Goal: Task Accomplishment & Management: Complete application form

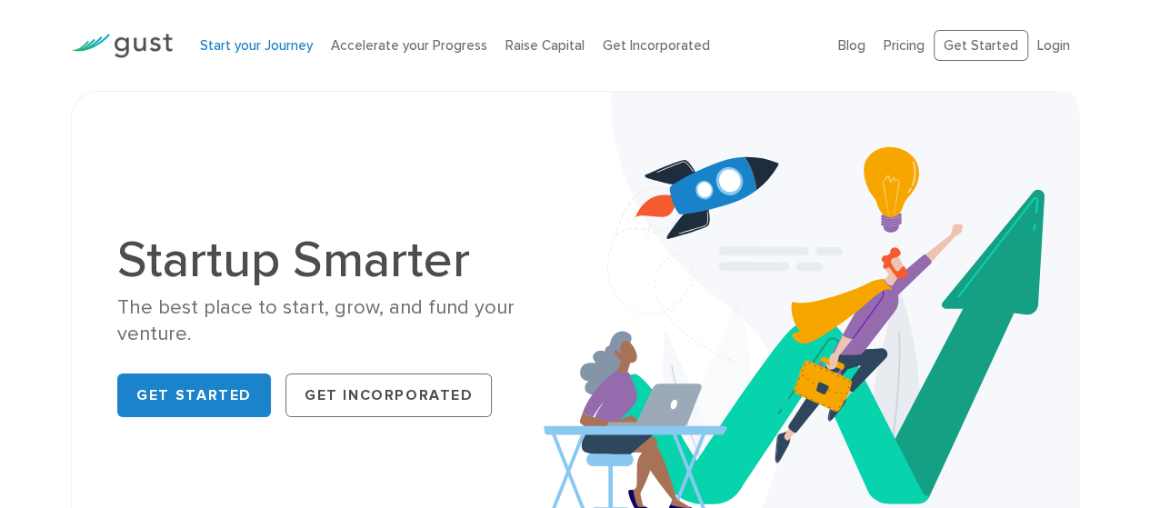
click at [261, 43] on link "Start your Journey" at bounding box center [256, 45] width 113 height 16
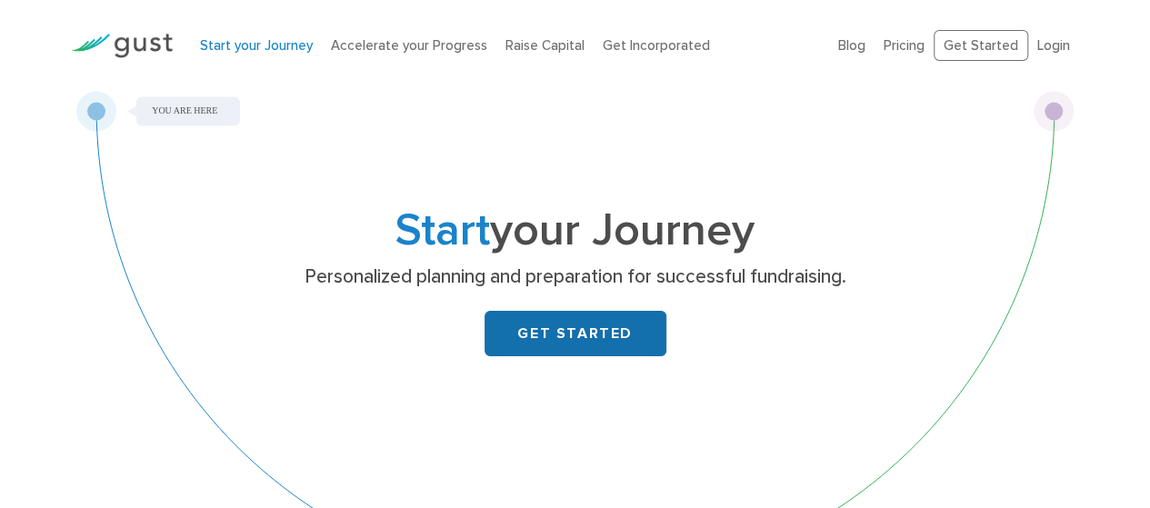
click at [612, 333] on link "GET STARTED" at bounding box center [576, 333] width 182 height 45
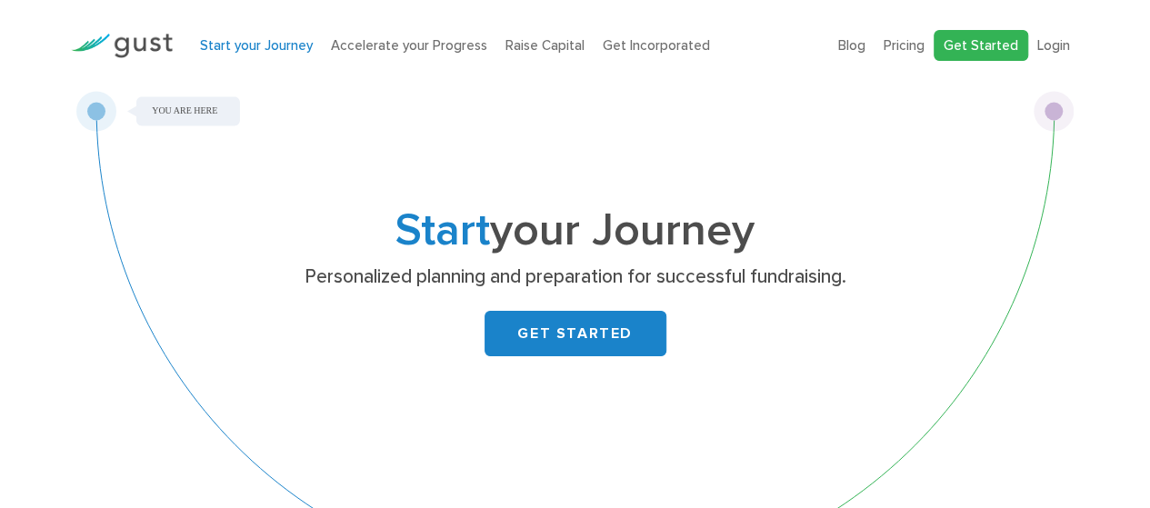
click at [999, 30] on link "Get Started" at bounding box center [981, 46] width 95 height 32
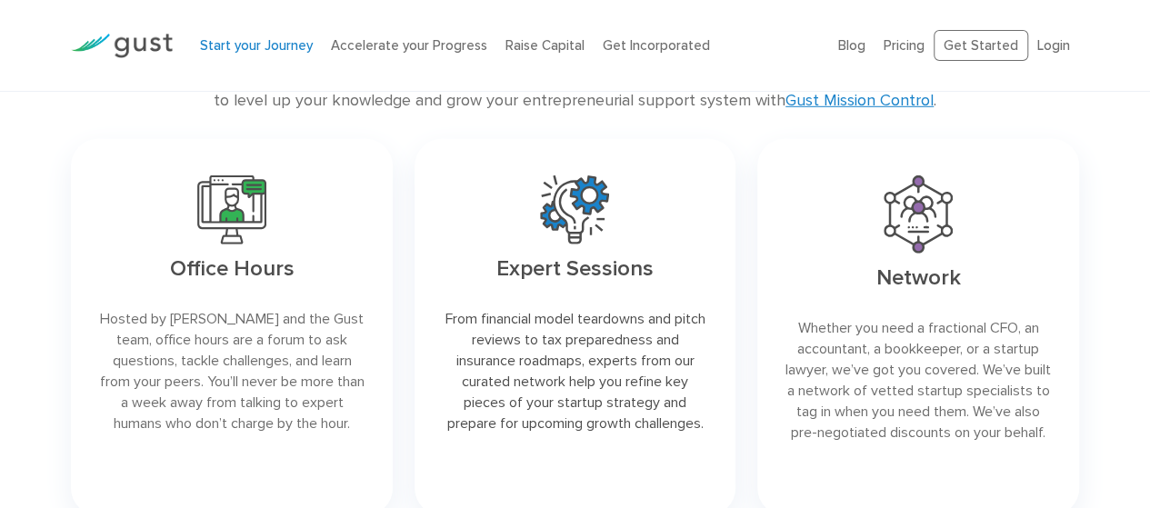
scroll to position [3114, 0]
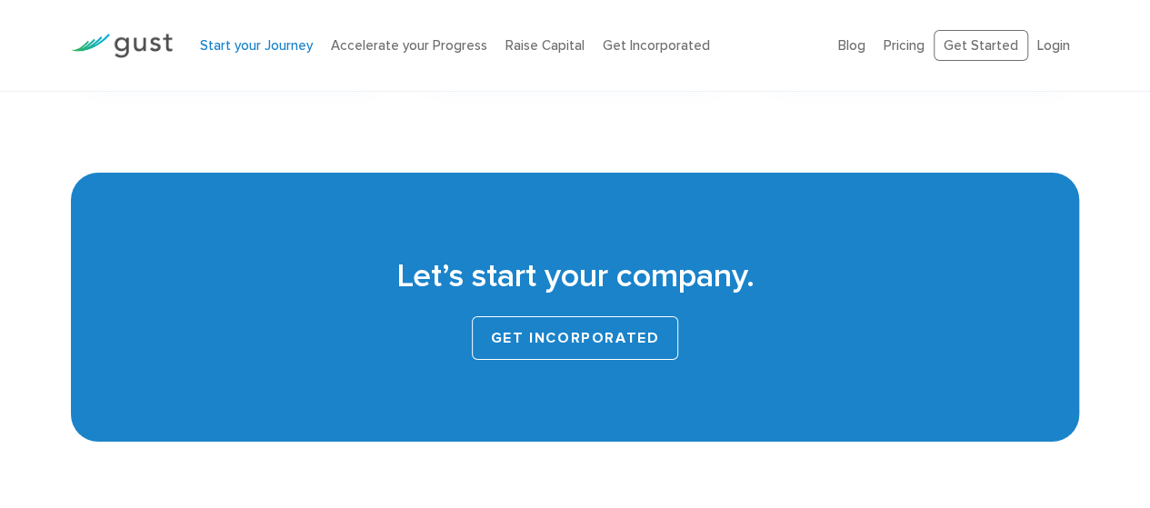
click at [602, 345] on link "GET INCORPORATED" at bounding box center [575, 338] width 207 height 44
